Goal: Find specific fact: Find specific page/section

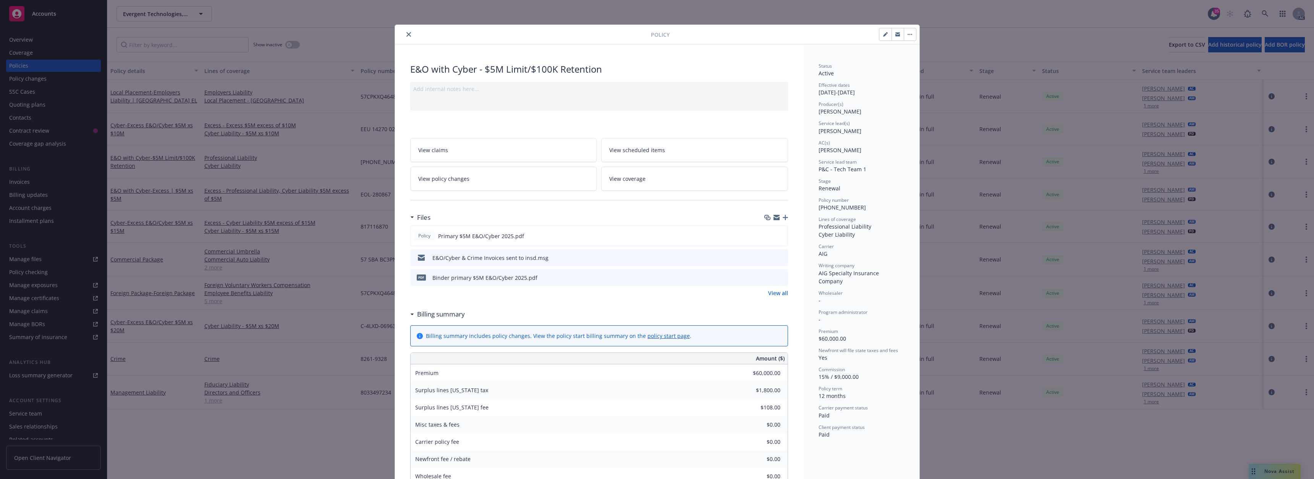
scroll to position [23, 0]
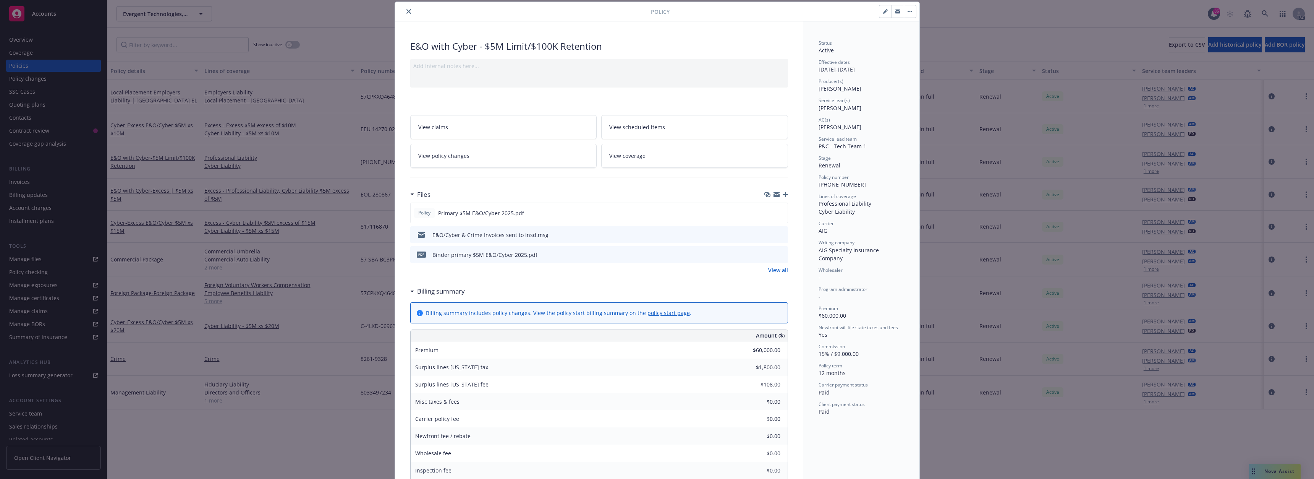
click at [404, 12] on button "close" at bounding box center [408, 11] width 9 height 9
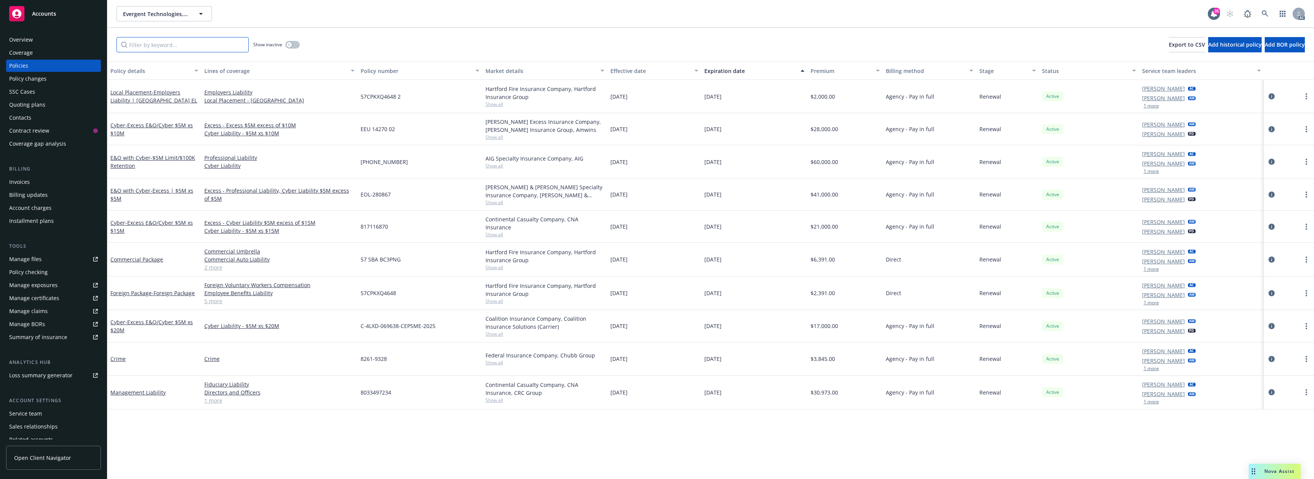
click at [139, 48] on input "Filter by keyword..." at bounding box center [183, 44] width 132 height 15
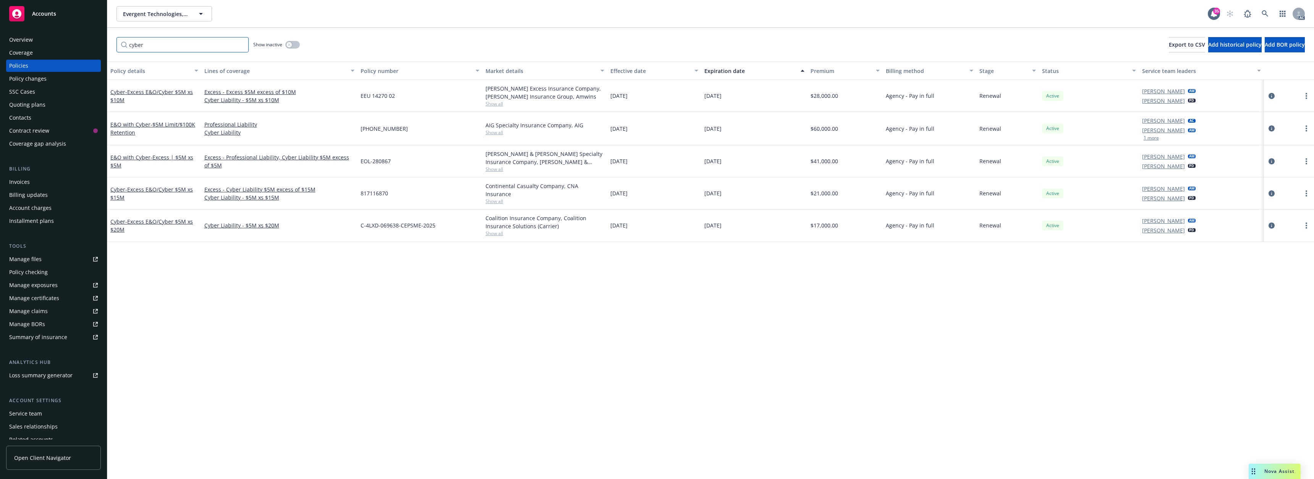
type input "cyber"
drag, startPoint x: 359, startPoint y: 129, endPoint x: 398, endPoint y: 129, distance: 39.0
click at [398, 129] on div "[PHONE_NUMBER]" at bounding box center [420, 128] width 125 height 33
copy span "[PHONE_NUMBER]"
drag, startPoint x: 361, startPoint y: 162, endPoint x: 391, endPoint y: 162, distance: 30.2
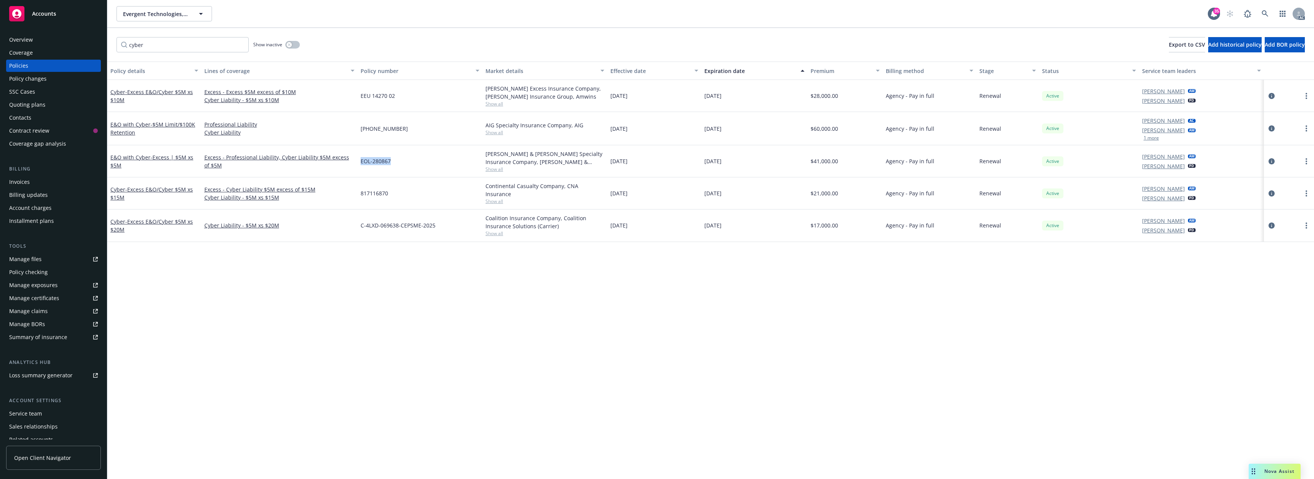
click at [391, 162] on div "EOL-280867" at bounding box center [420, 161] width 125 height 32
copy span "EOL-280867"
drag, startPoint x: 361, startPoint y: 96, endPoint x: 395, endPoint y: 97, distance: 34.0
click at [395, 97] on div "EEU 14270 02" at bounding box center [420, 96] width 125 height 32
copy span "EEU 14270 02"
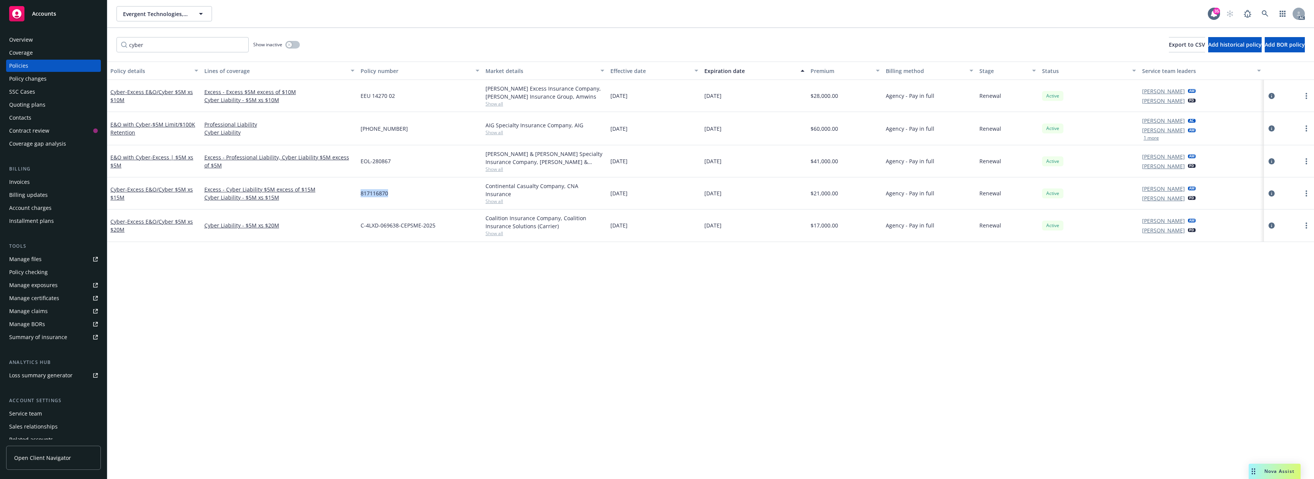
drag, startPoint x: 361, startPoint y: 192, endPoint x: 391, endPoint y: 194, distance: 29.8
click at [391, 194] on div "817116870" at bounding box center [420, 193] width 125 height 32
copy span "817116870"
drag, startPoint x: 361, startPoint y: 225, endPoint x: 443, endPoint y: 225, distance: 82.1
click at [443, 225] on div "C-4LXD-069638-CEPSME-2025" at bounding box center [420, 225] width 125 height 32
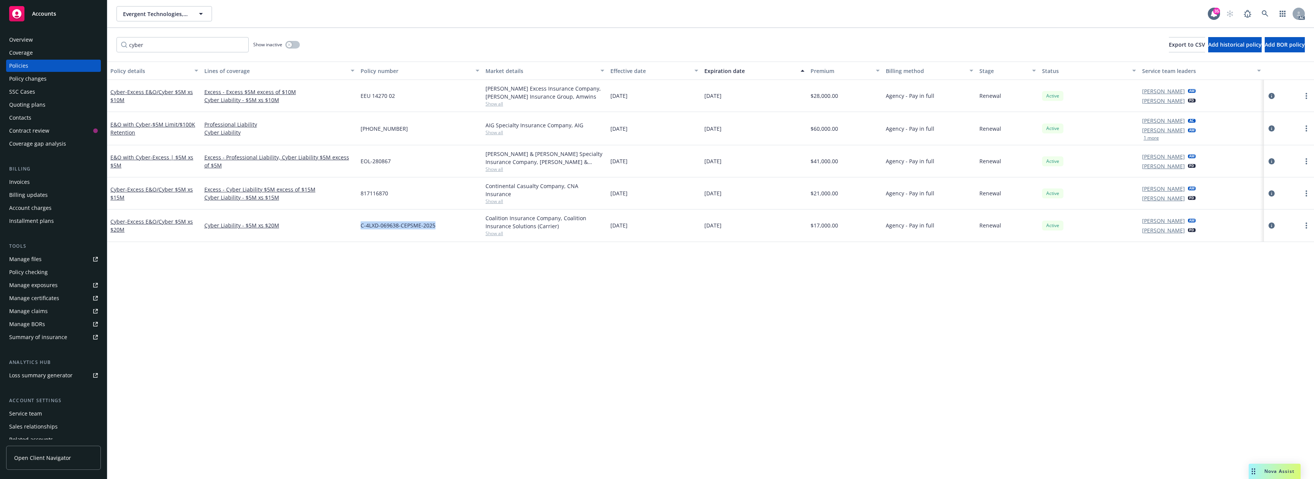
copy span "C-4LXD-069638-CEPSME-2025"
